Goal: Transaction & Acquisition: Purchase product/service

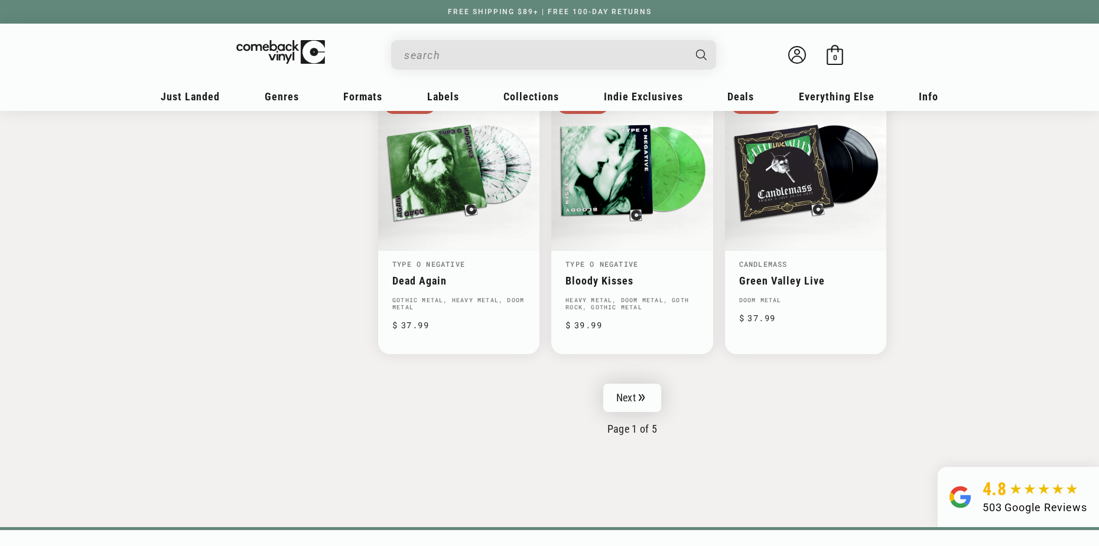
click at [621, 397] on link "Next" at bounding box center [632, 398] width 58 height 28
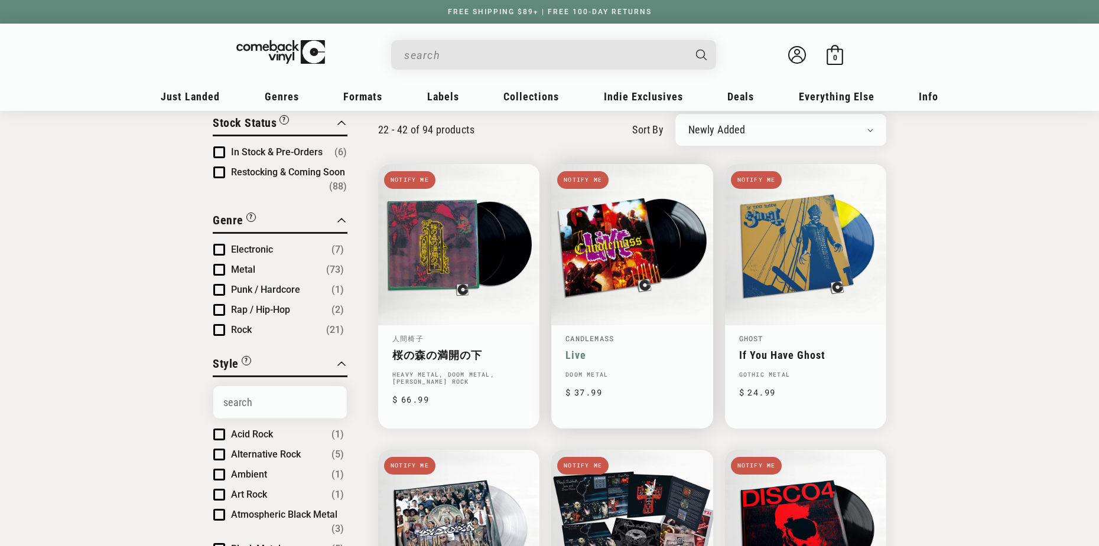
scroll to position [118, 0]
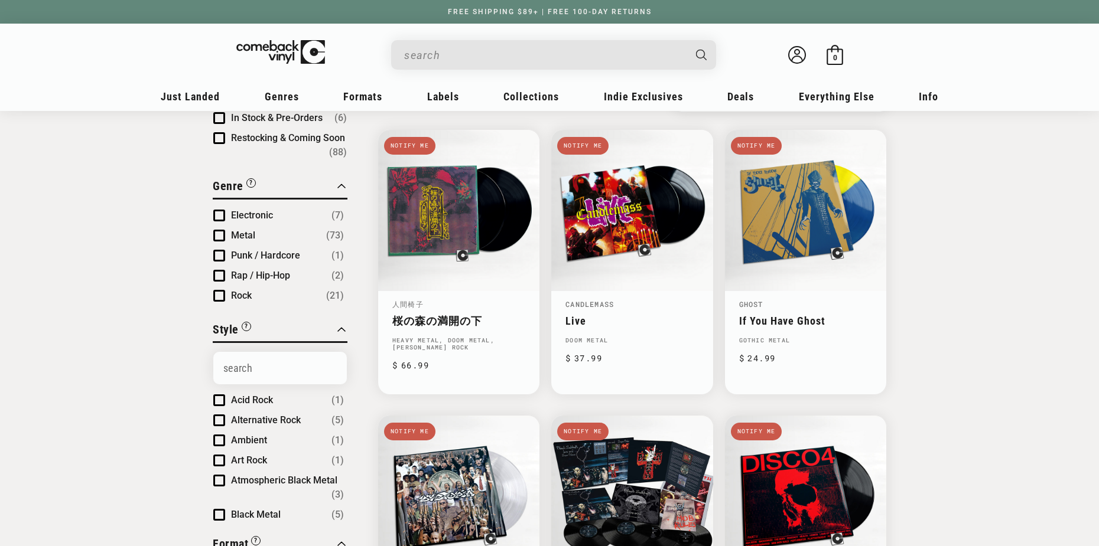
click at [447, 66] on input "When autocomplete results are available use up and down arrows to review and en…" at bounding box center [544, 55] width 280 height 24
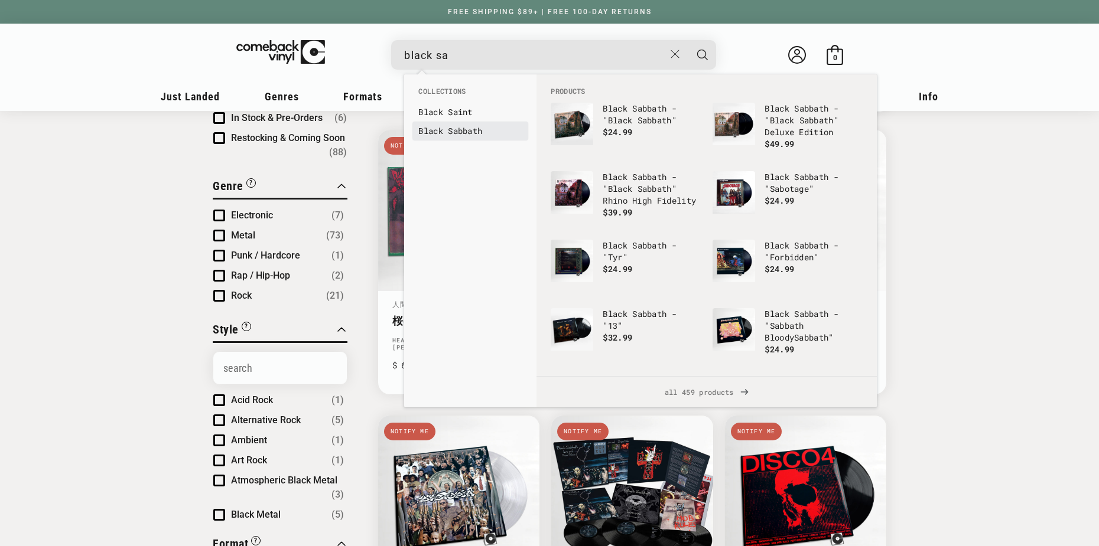
type input "black sa"
click at [474, 135] on link "Black Sa bbath" at bounding box center [470, 131] width 104 height 12
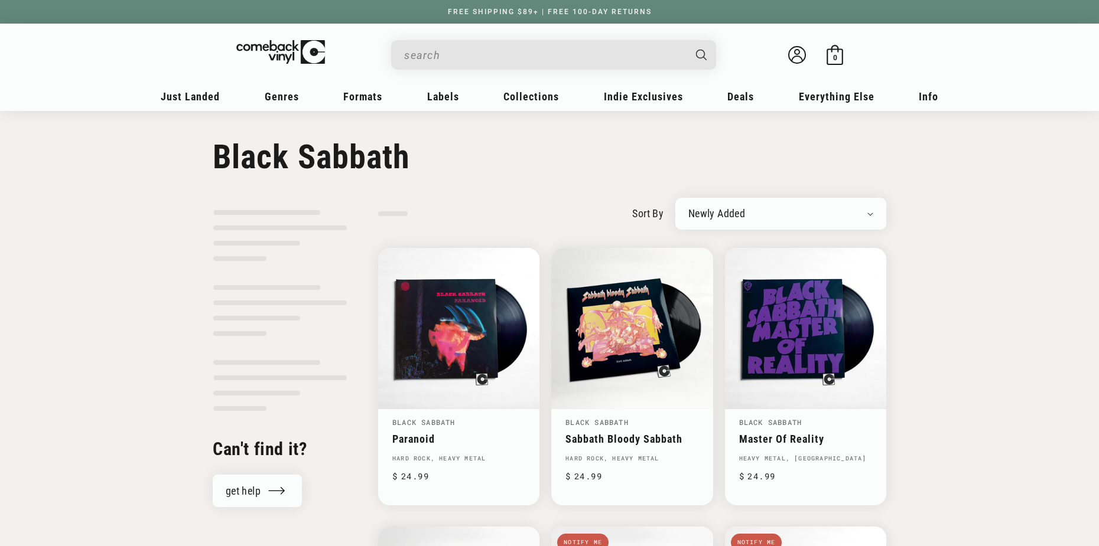
click at [500, 58] on input "Search" at bounding box center [544, 55] width 280 height 24
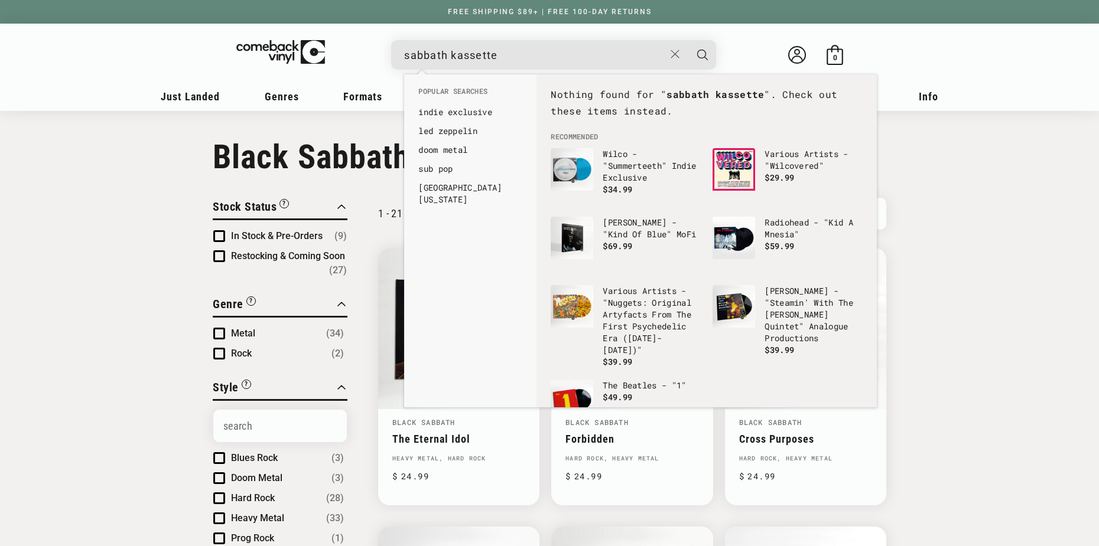
type input "sabbath kassette"
click at [688, 40] on button "Search" at bounding box center [703, 55] width 30 height 30
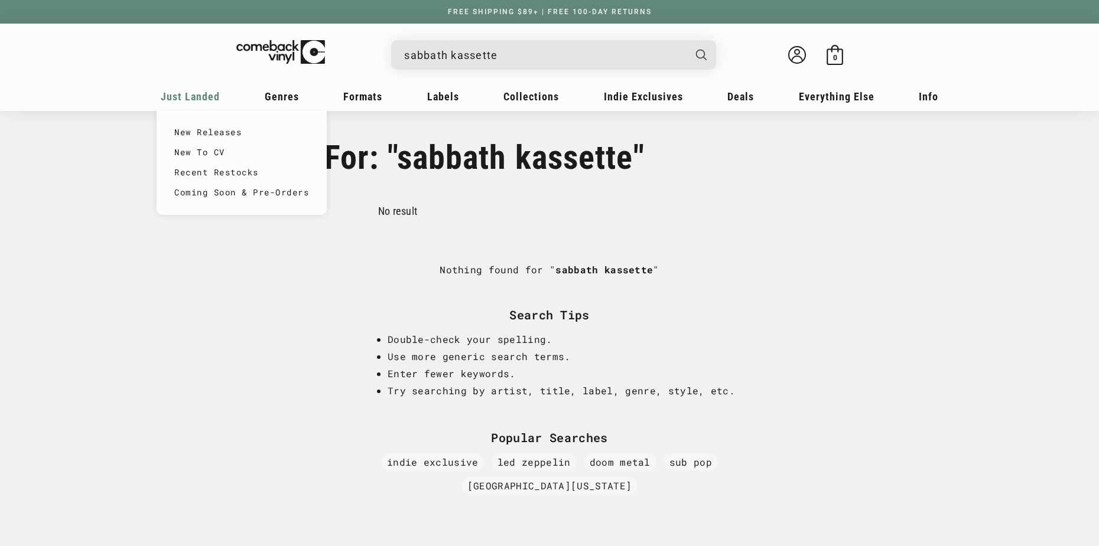
drag, startPoint x: 451, startPoint y: 55, endPoint x: 210, endPoint y: 89, distance: 242.8
click at [213, 88] on header "My account Just Landed Just Landed New Releases Genres" at bounding box center [549, 67] width 851 height 87
type input "kassette"
click at [686, 40] on button "Search" at bounding box center [702, 55] width 32 height 30
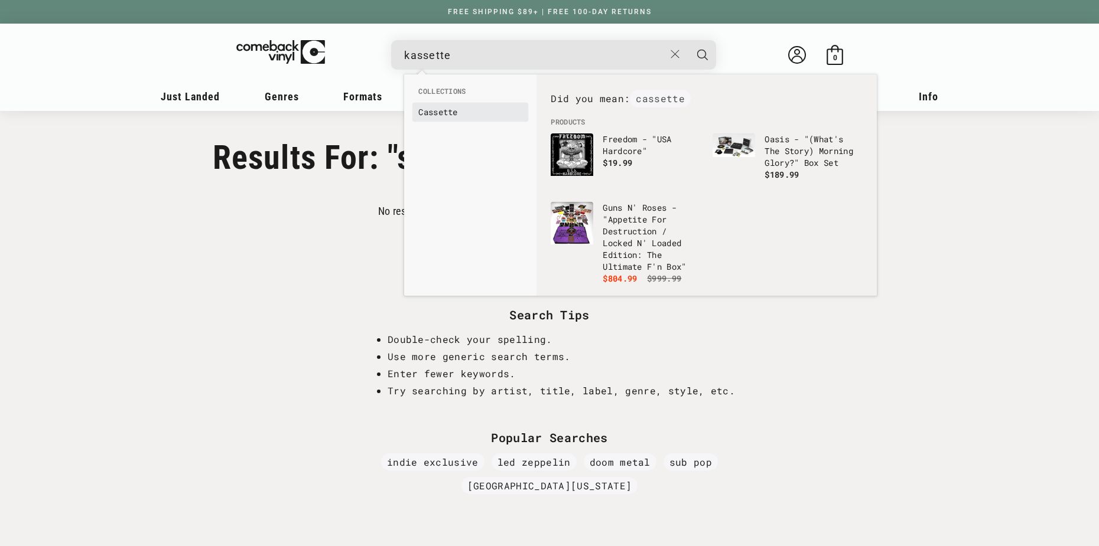
click at [437, 106] on link "Cassette" at bounding box center [470, 112] width 104 height 12
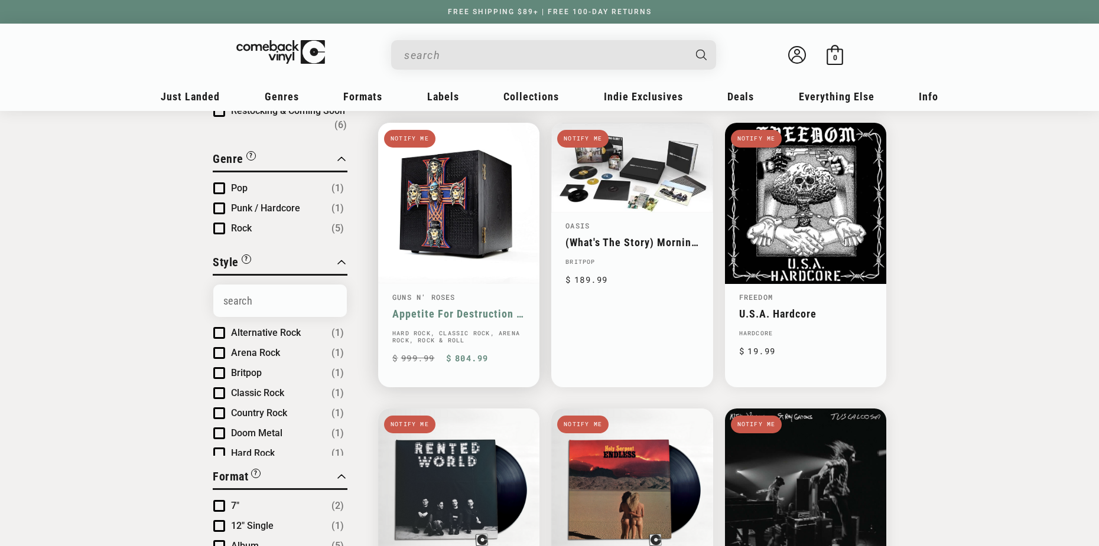
scroll to position [118, 0]
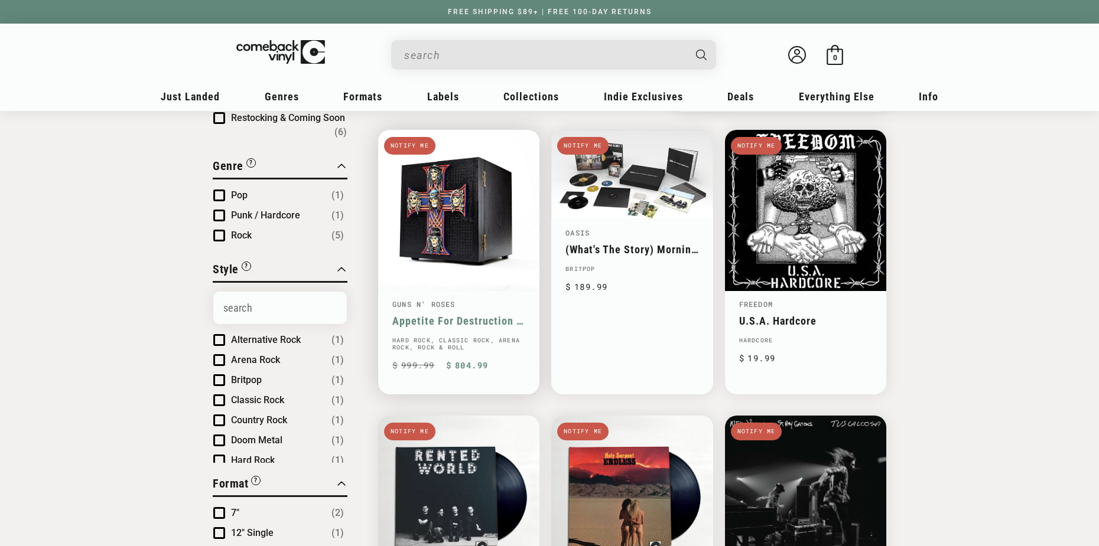
click at [422, 315] on link "Appetite For Destruction - Locked N' Loaded Edition: The Ultimate F'n Box" at bounding box center [458, 321] width 133 height 12
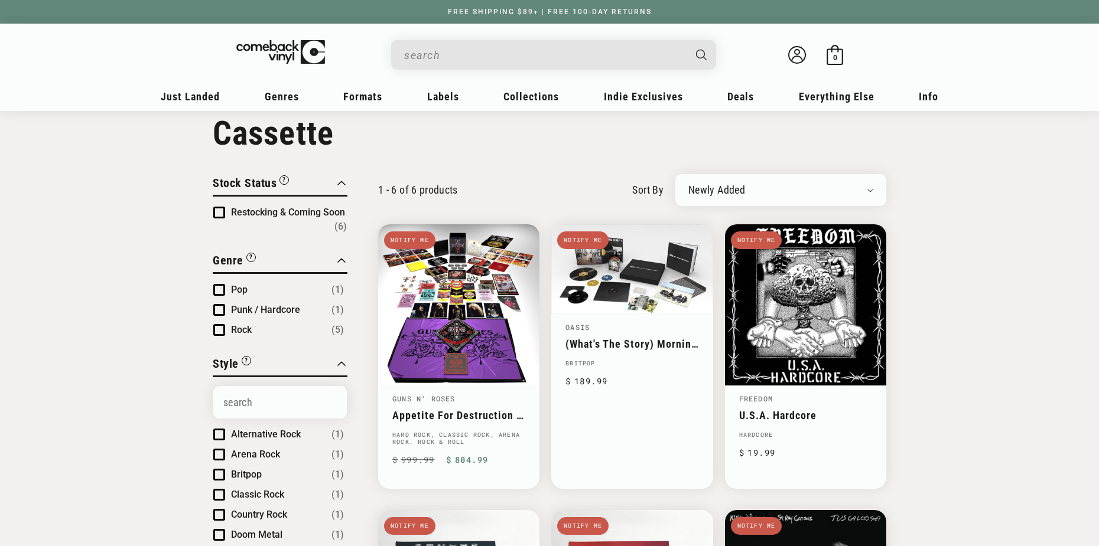
scroll to position [118, 0]
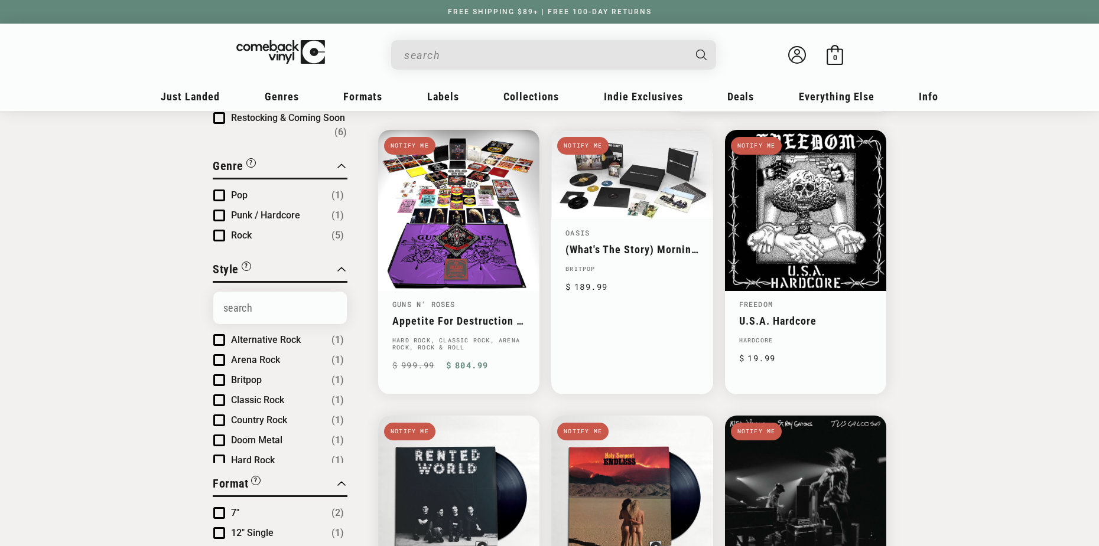
click at [447, 54] on input "When autocomplete results are available use up and down arrows to review and en…" at bounding box center [544, 55] width 280 height 24
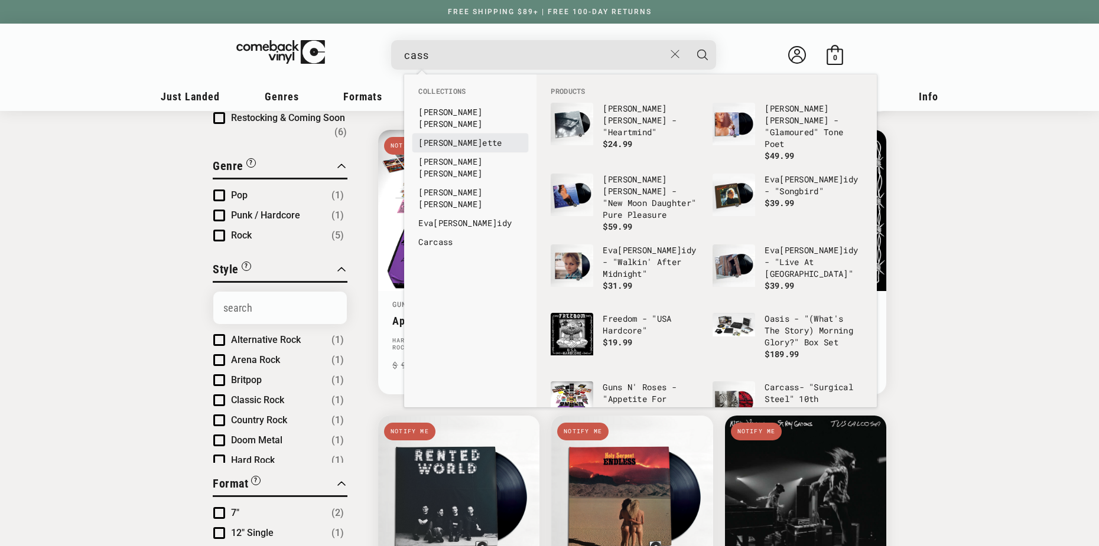
click at [438, 139] on li "Cass ette" at bounding box center [470, 143] width 116 height 19
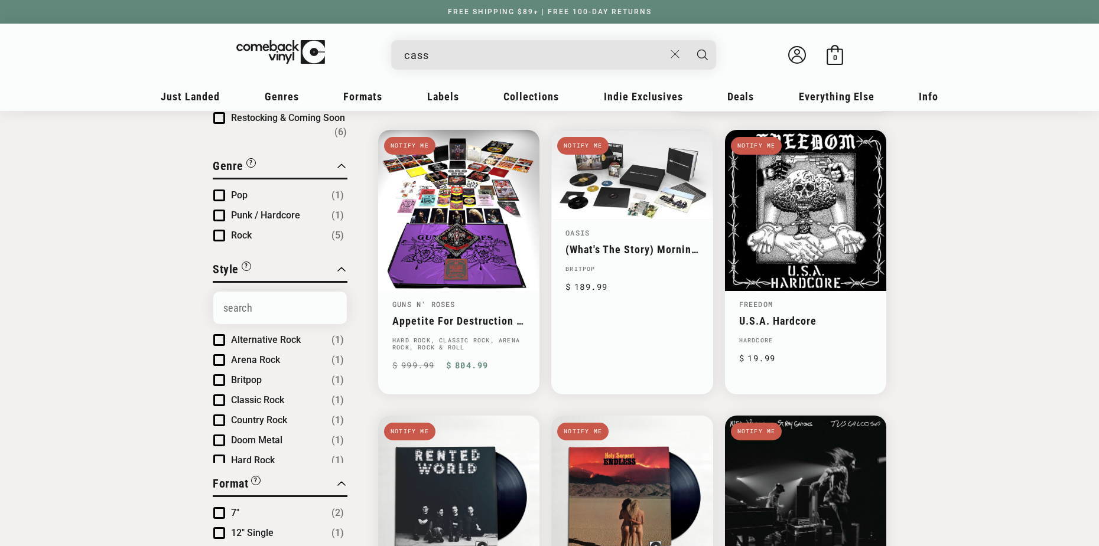
click at [457, 65] on input "cass" at bounding box center [534, 55] width 261 height 24
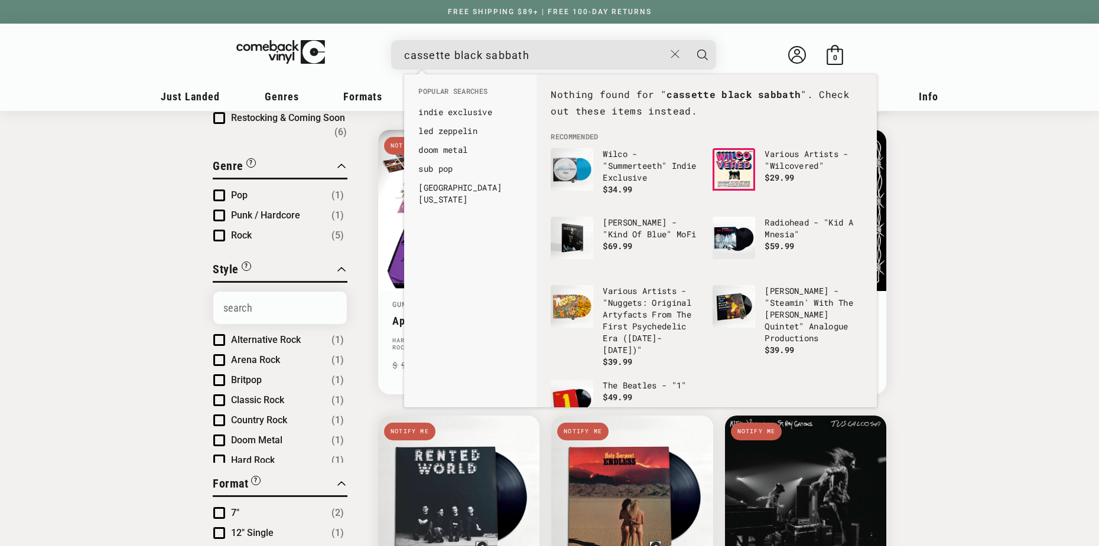
type input "cassette black sabbath"
click at [688, 40] on button "Search" at bounding box center [703, 55] width 30 height 30
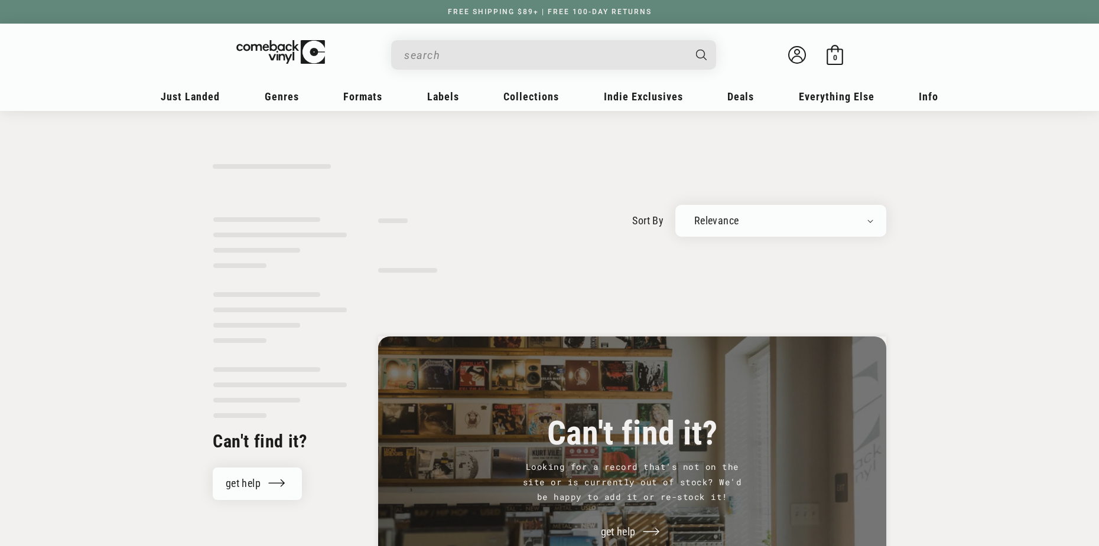
type input "cassette black sabbath"
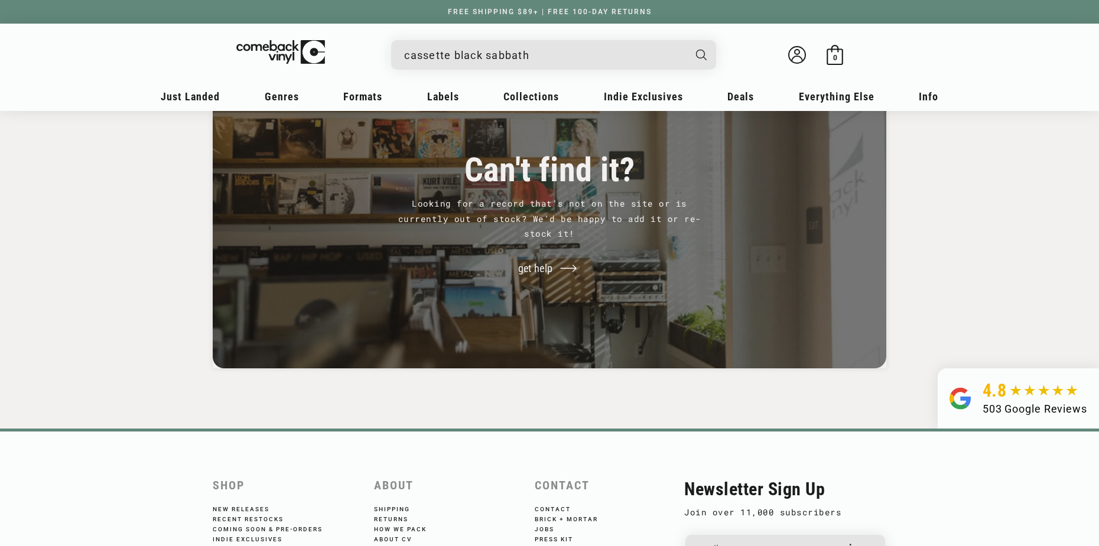
scroll to position [886, 0]
